Goal: Task Accomplishment & Management: Complete application form

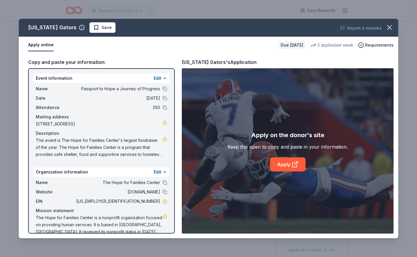
scroll to position [88, 0]
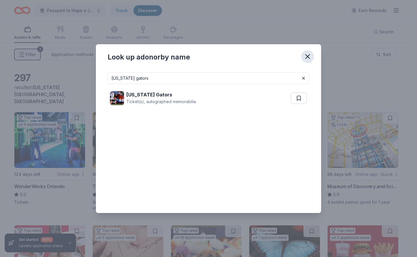
click at [307, 58] on icon "button" at bounding box center [308, 57] width 4 height 4
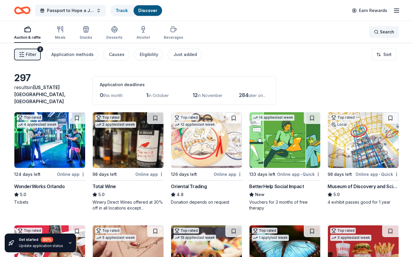
click at [384, 33] on span "Search" at bounding box center [387, 31] width 14 height 7
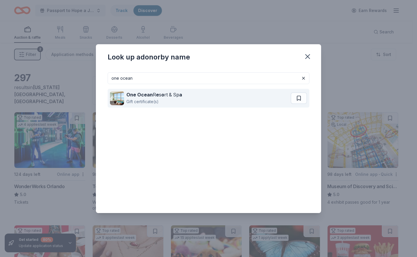
click at [140, 94] on strong "One Ocean" at bounding box center [140, 95] width 26 height 6
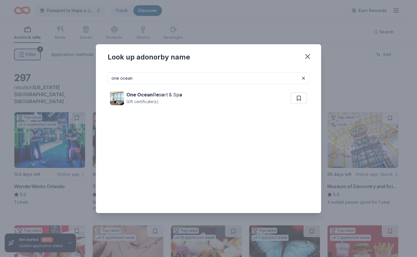
drag, startPoint x: 141, startPoint y: 80, endPoint x: 93, endPoint y: 83, distance: 48.3
click at [89, 83] on div "Look up a donor by name one ocean One Ocean R e s o rt & Sp a Gift certificate(…" at bounding box center [208, 128] width 417 height 257
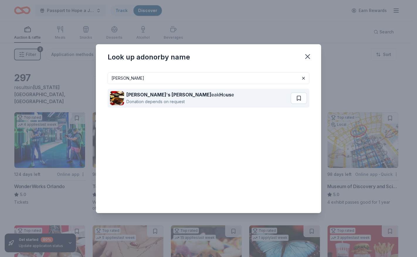
click at [168, 97] on strong "s Chris St" at bounding box center [190, 95] width 44 height 6
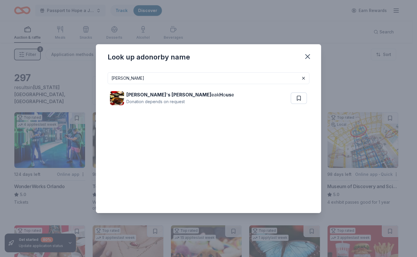
drag, startPoint x: 133, startPoint y: 80, endPoint x: 95, endPoint y: 85, distance: 37.9
click at [96, 84] on div "Look up a donor by name ruth chris Ruth ' s Chris St eak H o us e Donation depe…" at bounding box center [208, 128] width 417 height 257
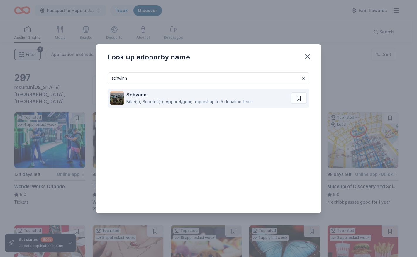
click at [149, 104] on div "Bike(s), Scooter(s), Apparel/gear; request up to 5 donation items" at bounding box center [190, 101] width 126 height 7
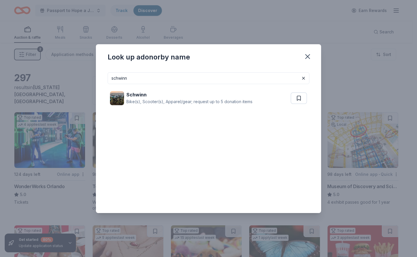
drag, startPoint x: 133, startPoint y: 75, endPoint x: 93, endPoint y: 83, distance: 40.4
click at [93, 83] on div "Look up a donor by name schwinn Schwinn Bike(s), Scooter(s), Apparel/gear; requ…" at bounding box center [208, 128] width 417 height 257
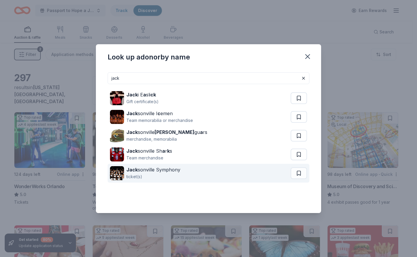
click at [157, 169] on div "Jack sonville Symphony" at bounding box center [154, 169] width 54 height 7
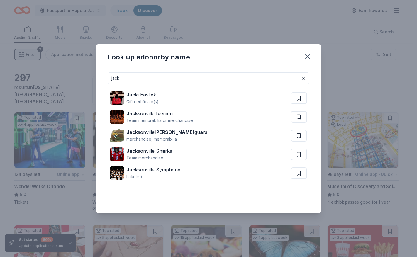
drag, startPoint x: 127, startPoint y: 80, endPoint x: 97, endPoint y: 80, distance: 29.1
click at [96, 80] on div "Look up a donor by name jack Jack i E a sli ck Gift certificate(s) Jack sonvill…" at bounding box center [208, 128] width 417 height 257
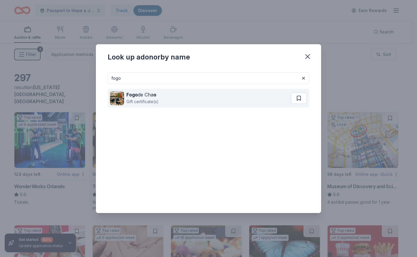
type input "fogo"
click at [136, 98] on div "Fogo de Cha o" at bounding box center [143, 94] width 32 height 7
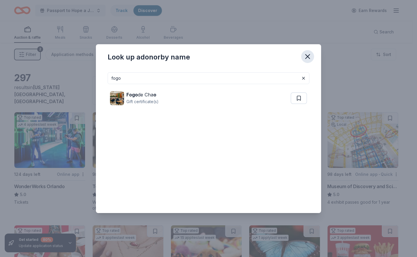
click at [308, 57] on icon "button" at bounding box center [308, 57] width 4 height 4
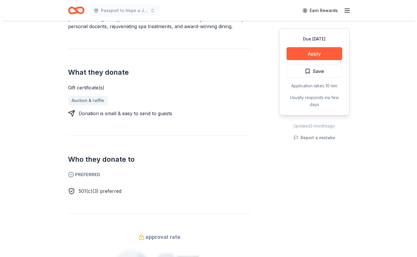
scroll to position [235, 0]
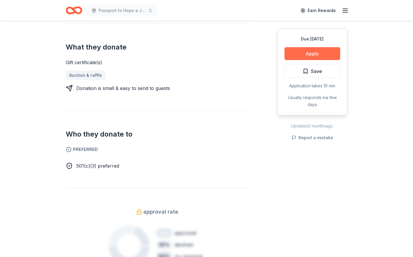
click at [314, 50] on button "Apply" at bounding box center [312, 53] width 56 height 13
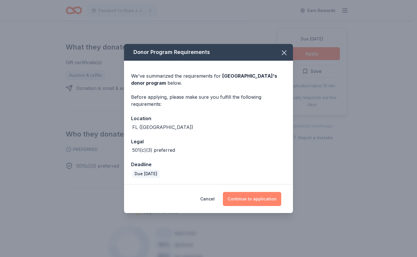
click at [238, 203] on button "Continue to application" at bounding box center [252, 199] width 58 height 14
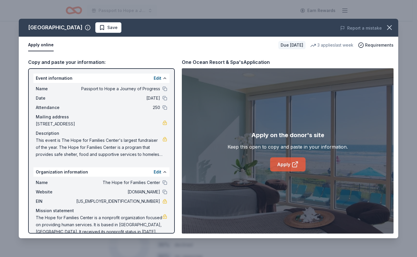
click at [275, 166] on link "Apply" at bounding box center [288, 165] width 36 height 14
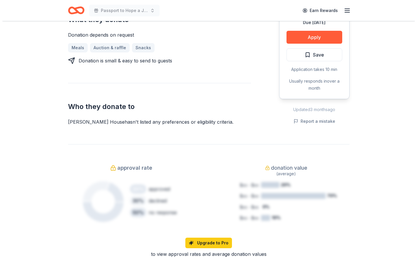
scroll to position [264, 0]
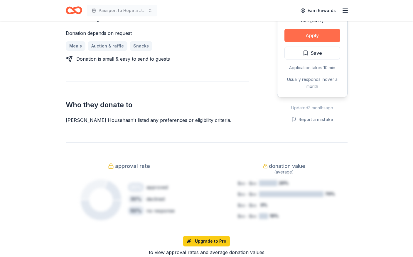
click at [321, 29] on button "Apply" at bounding box center [312, 35] width 56 height 13
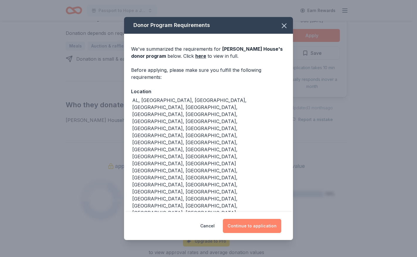
click at [242, 219] on button "Continue to application" at bounding box center [252, 226] width 58 height 14
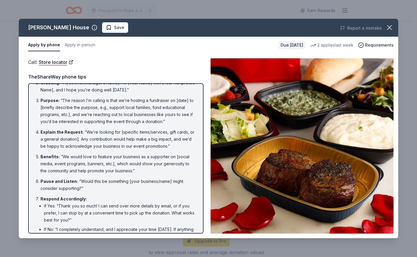
scroll to position [0, 0]
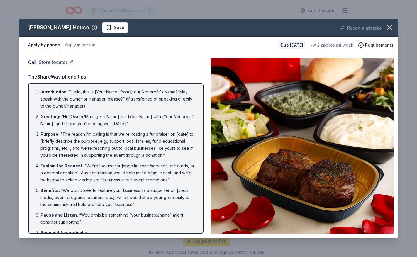
click at [59, 62] on link "Store locator" at bounding box center [56, 62] width 35 height 8
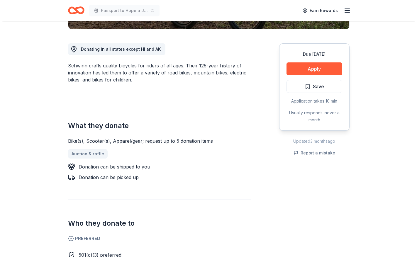
scroll to position [176, 0]
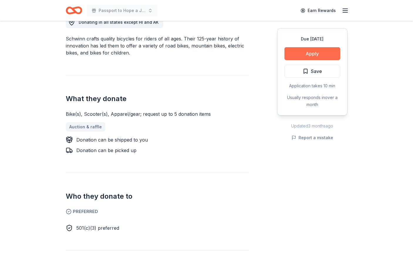
click at [307, 56] on button "Apply" at bounding box center [312, 53] width 56 height 13
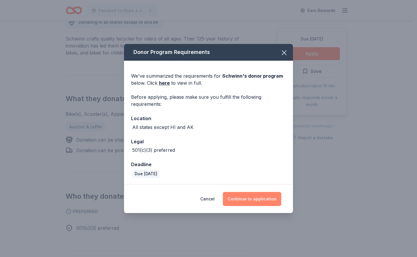
click at [261, 199] on button "Continue to application" at bounding box center [252, 199] width 58 height 14
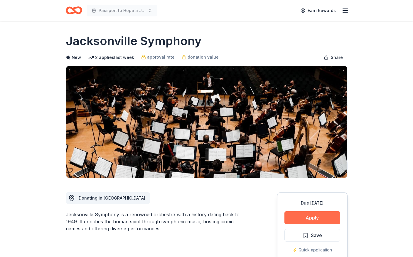
click at [310, 218] on button "Apply" at bounding box center [312, 218] width 56 height 13
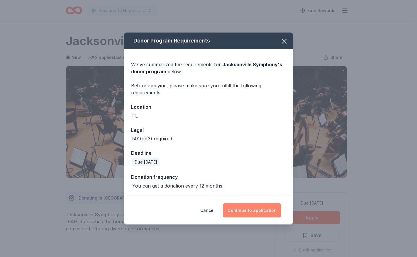
click at [247, 208] on button "Continue to application" at bounding box center [252, 211] width 58 height 14
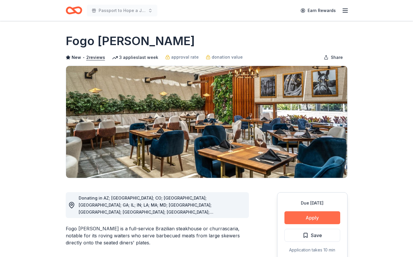
click at [307, 215] on button "Apply" at bounding box center [312, 218] width 56 height 13
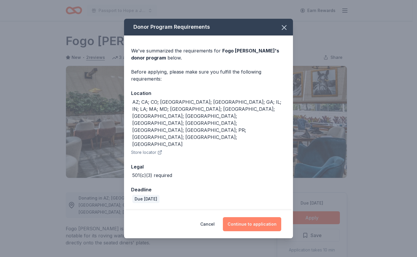
click at [246, 218] on button "Continue to application" at bounding box center [252, 225] width 58 height 14
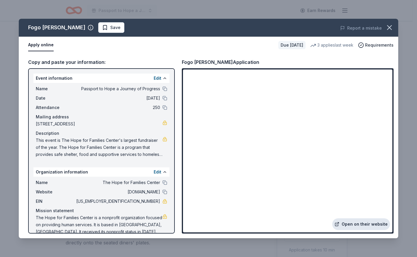
click at [365, 224] on link "Open on their website" at bounding box center [362, 225] width 58 height 12
click at [359, 227] on link "Open on their website" at bounding box center [362, 225] width 58 height 12
